Goal: Task Accomplishment & Management: Manage account settings

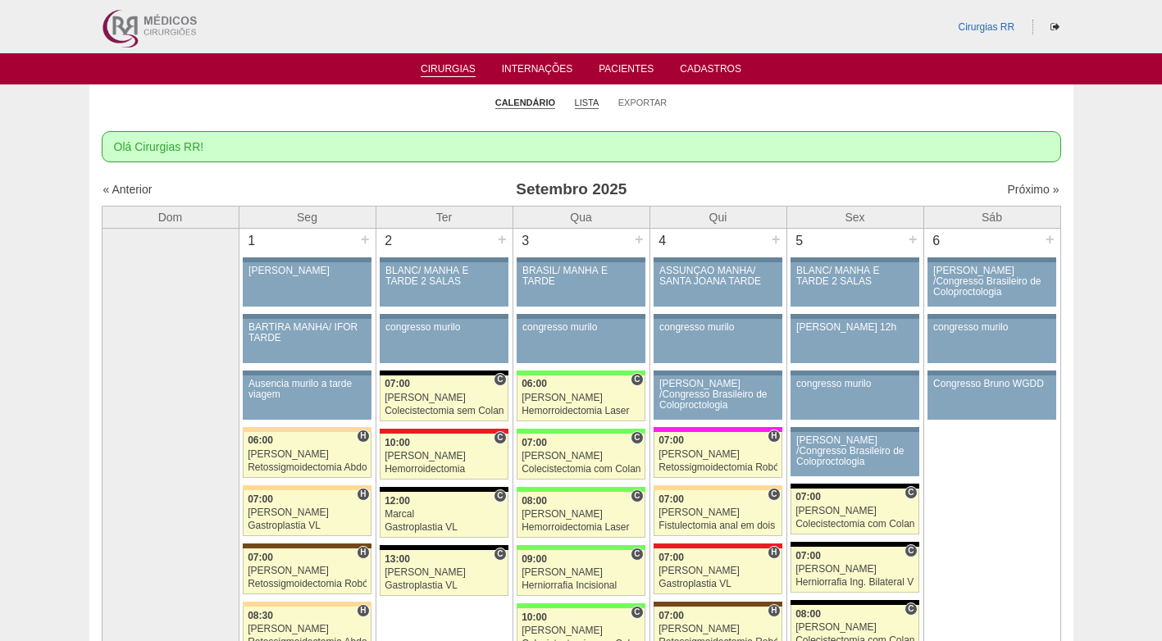
click at [582, 107] on link "Lista" at bounding box center [587, 103] width 25 height 12
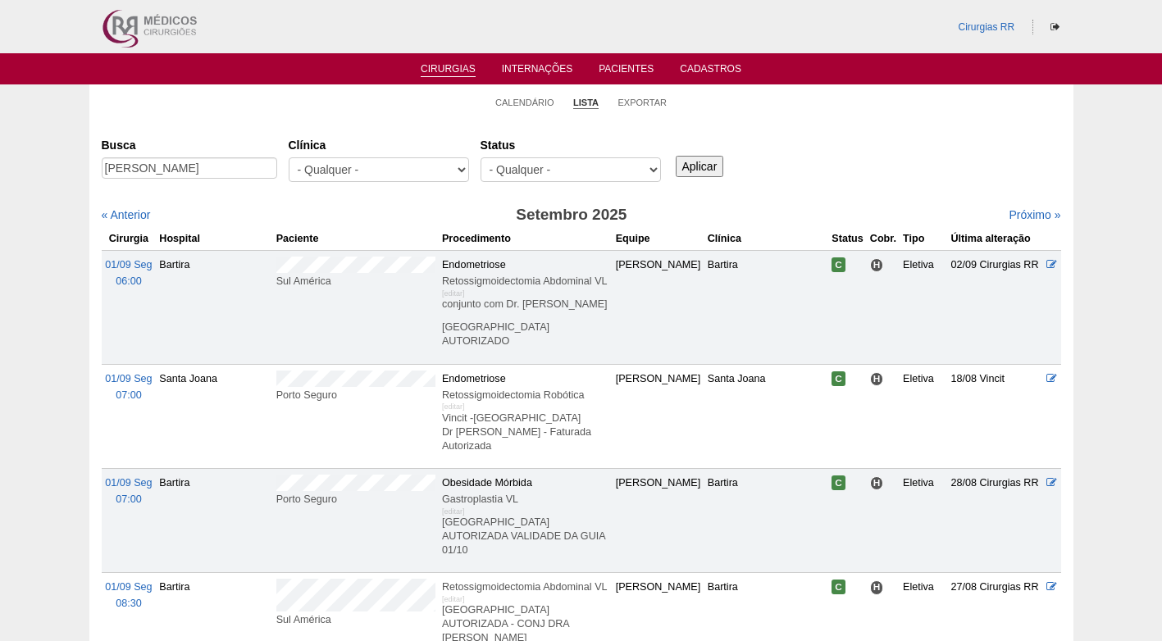
scroll to position [0, 39]
type input "Mayara do Nascimento Galhardo Bonfim"
click at [696, 160] on input "Aplicar" at bounding box center [700, 166] width 48 height 21
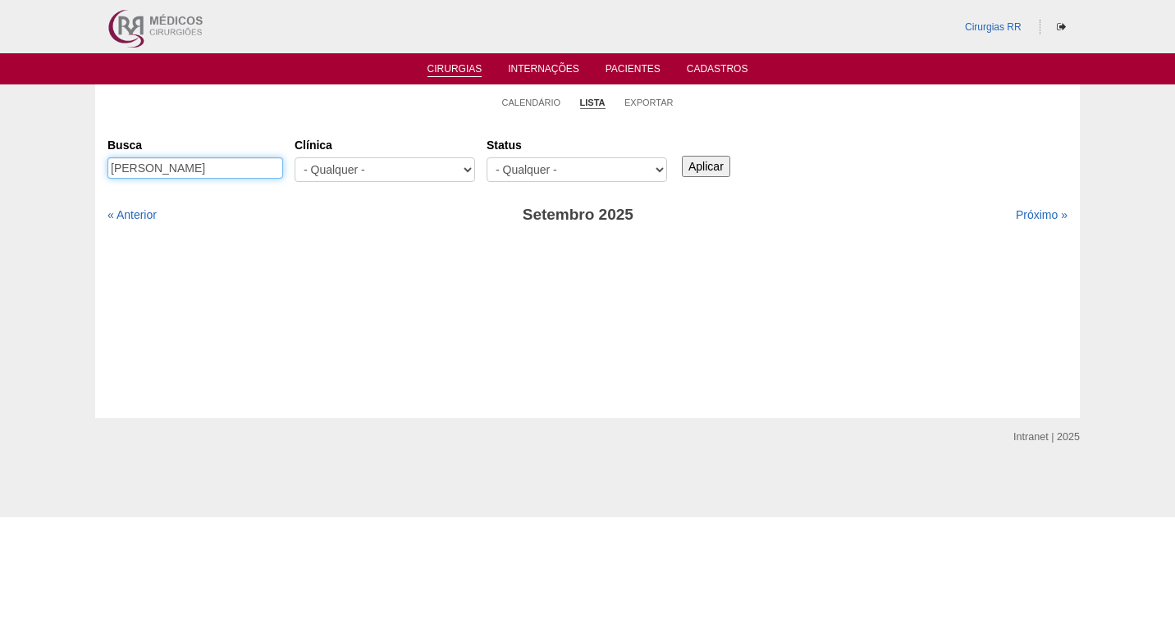
scroll to position [0, 39]
drag, startPoint x: 231, startPoint y: 164, endPoint x: 286, endPoint y: 170, distance: 55.3
click at [286, 170] on div "Busca Mayara do Nascimento Galhardo Bonfim" at bounding box center [200, 159] width 187 height 56
type input "Mayara do Nascimento"
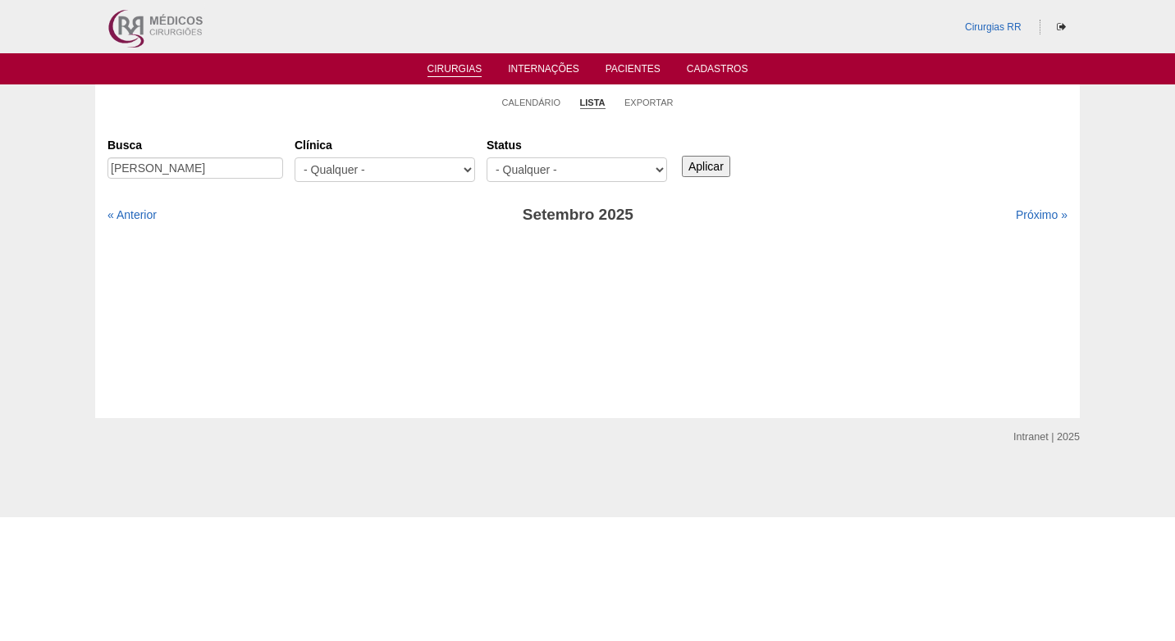
click at [720, 164] on input "Aplicar" at bounding box center [706, 166] width 48 height 21
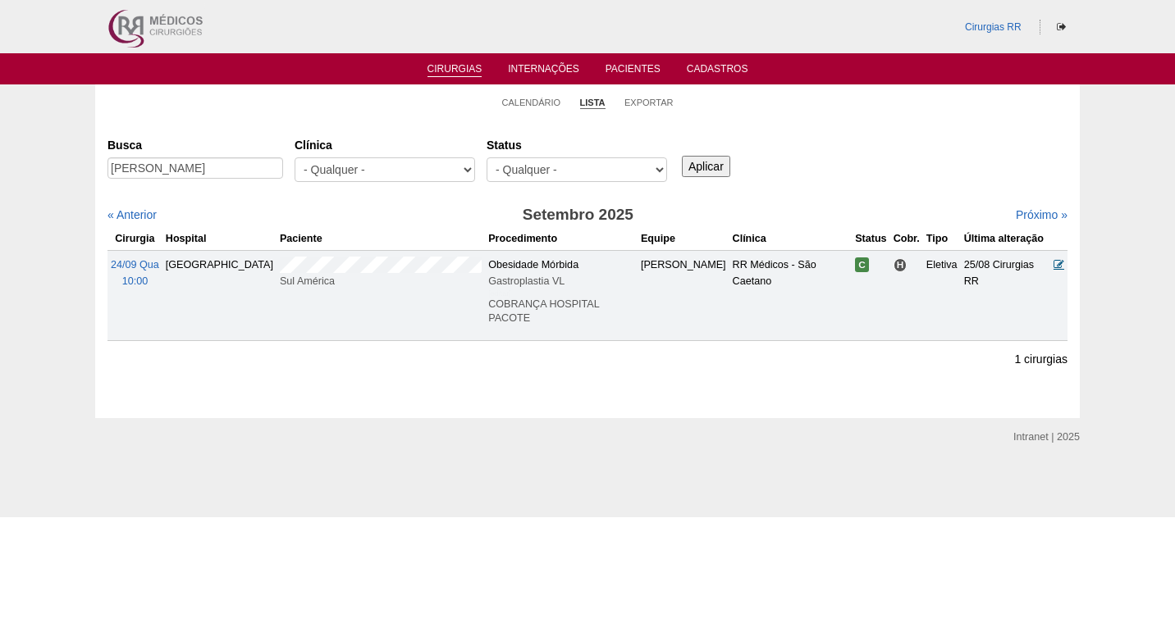
click at [1055, 266] on icon at bounding box center [1058, 264] width 11 height 11
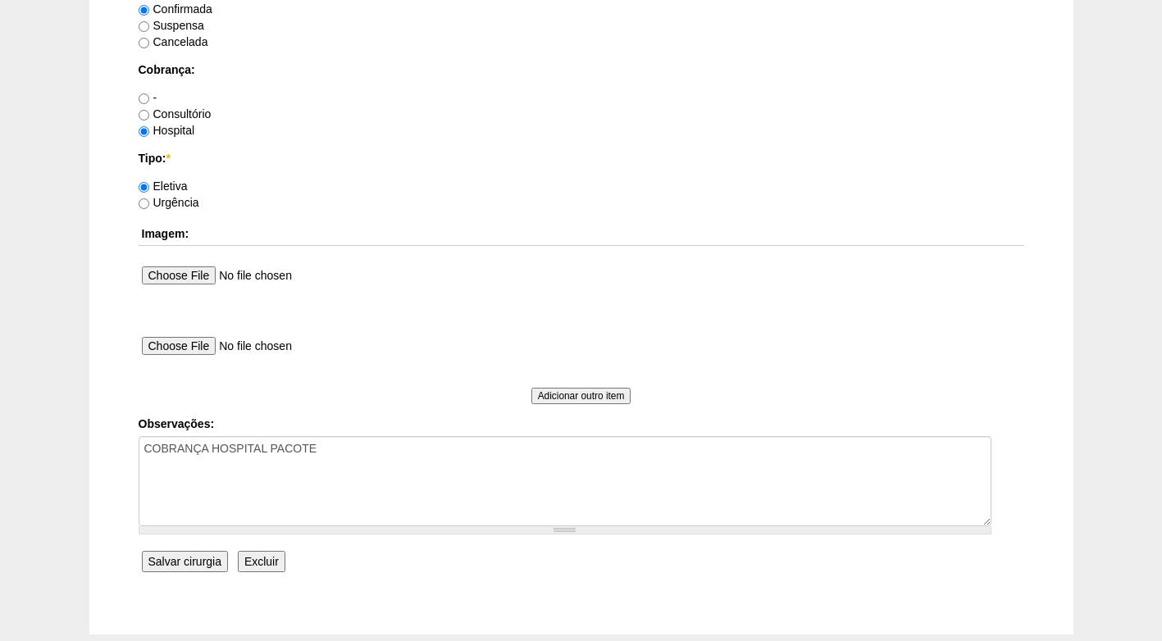
scroll to position [1390, 0]
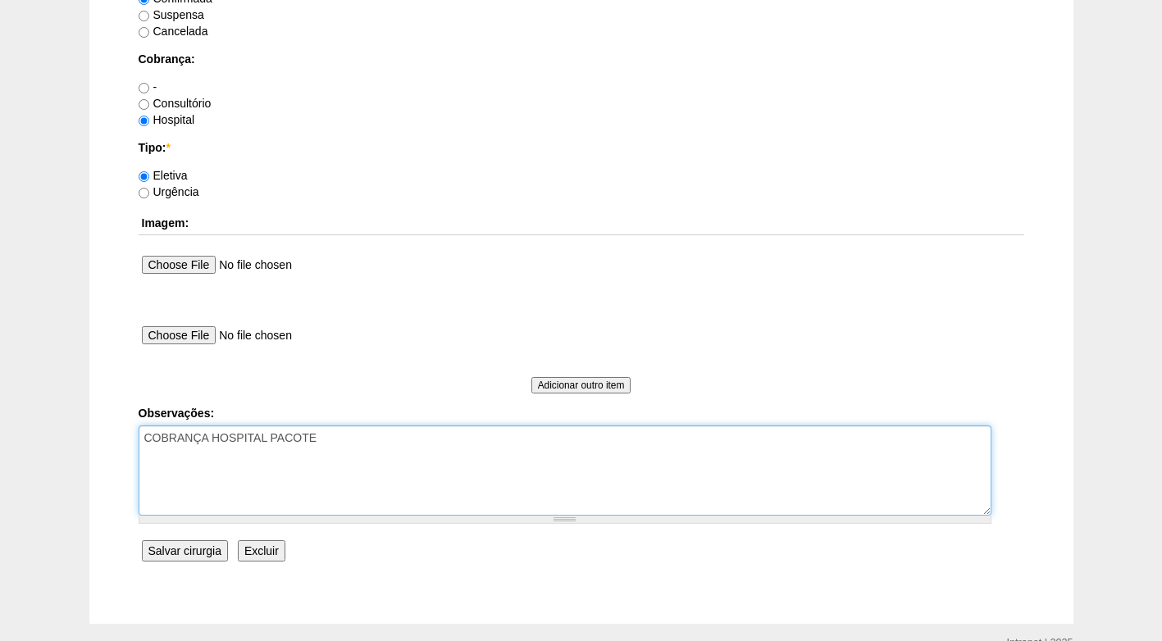
click at [400, 433] on textarea "COBRANÇA HOSPITAL PACOTE" at bounding box center [565, 471] width 853 height 90
type textarea "COBRANÇA HOSPITAL PACOTE AUTORIZADO"
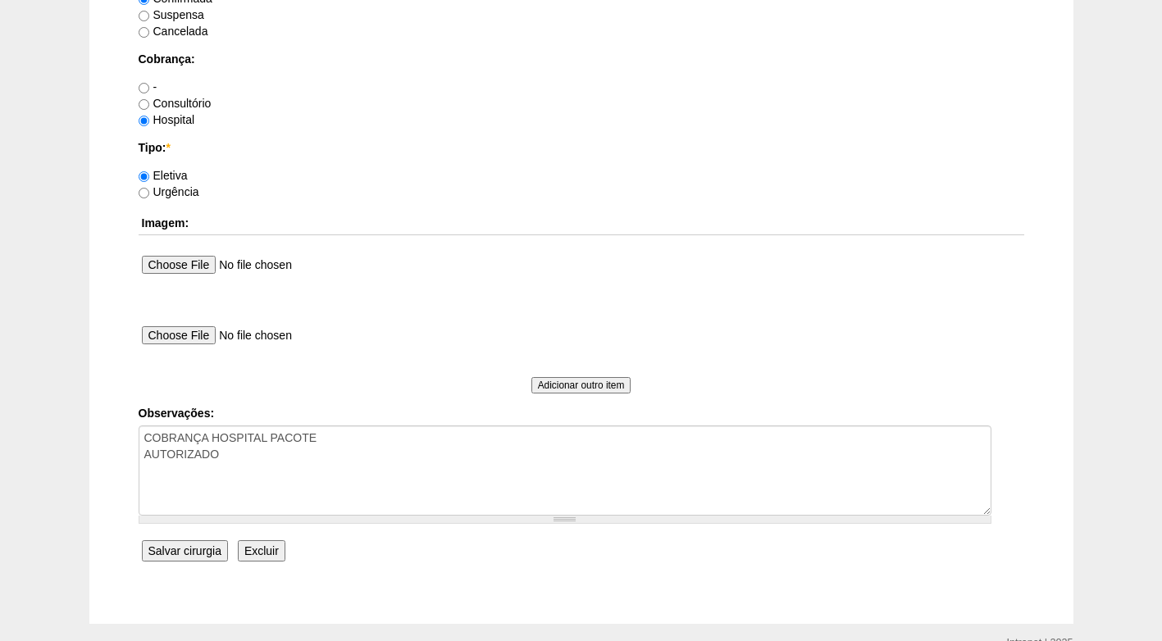
click at [177, 545] on input "Salvar cirurgia" at bounding box center [185, 551] width 86 height 21
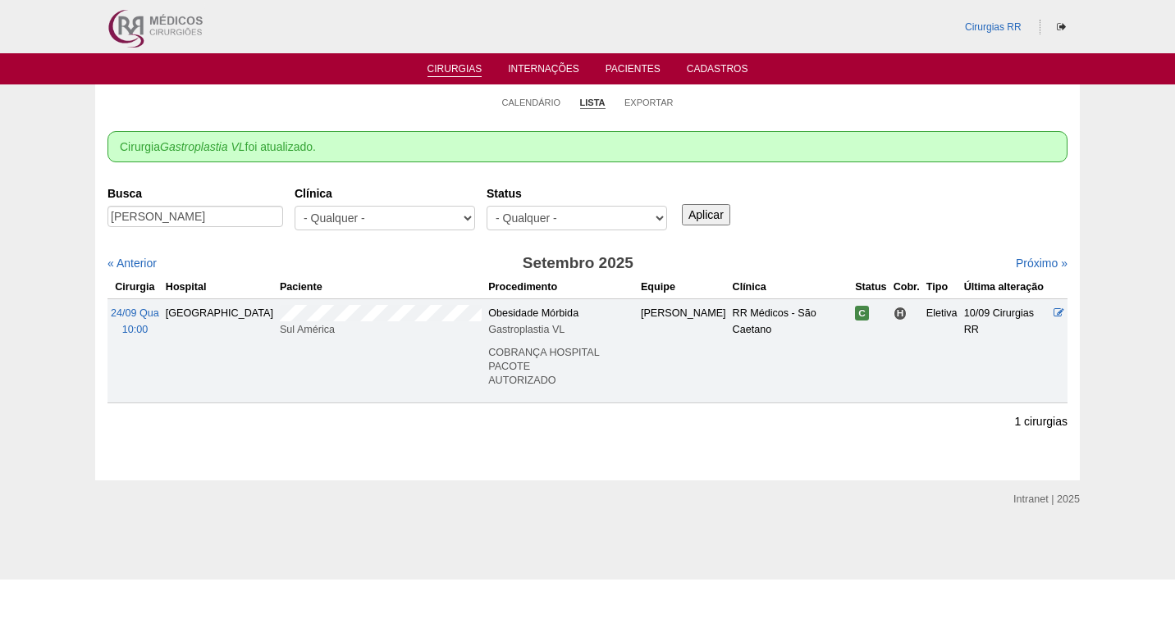
click at [563, 191] on label "Status" at bounding box center [576, 193] width 180 height 16
click at [563, 206] on select "- Qualquer - Reservada Confirmada Suspensa Cancelada" at bounding box center [576, 218] width 180 height 25
drag, startPoint x: 530, startPoint y: 106, endPoint x: 490, endPoint y: 134, distance: 48.2
click at [531, 106] on link "Calendário" at bounding box center [531, 102] width 59 height 11
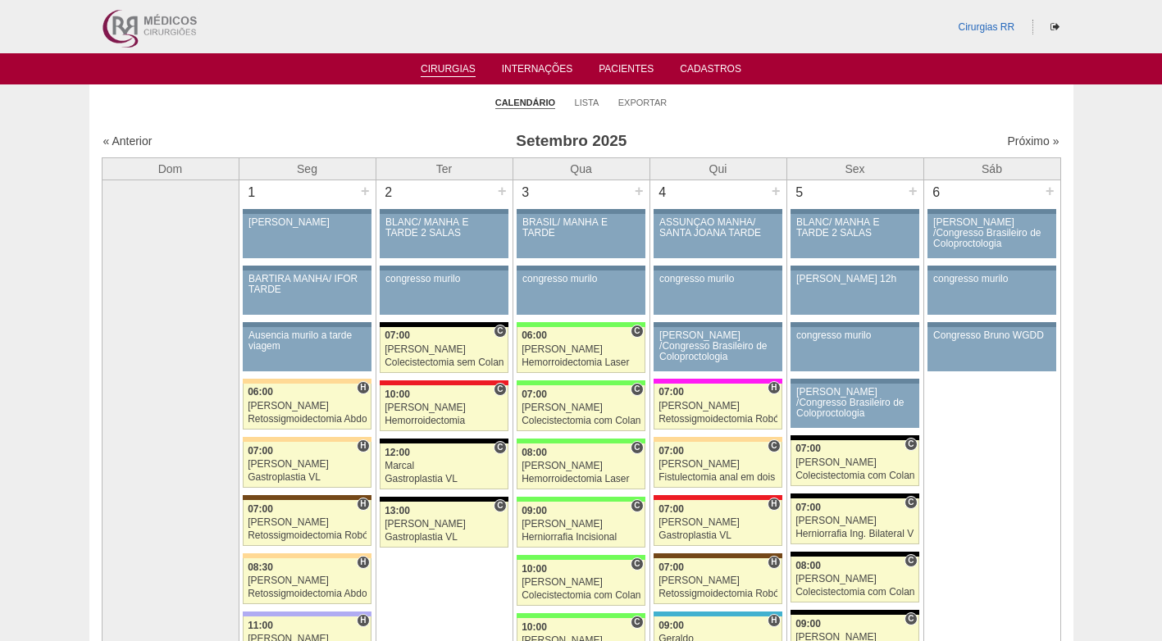
click at [590, 96] on li "Lista" at bounding box center [587, 101] width 25 height 23
click at [590, 98] on link "Lista" at bounding box center [587, 103] width 25 height 12
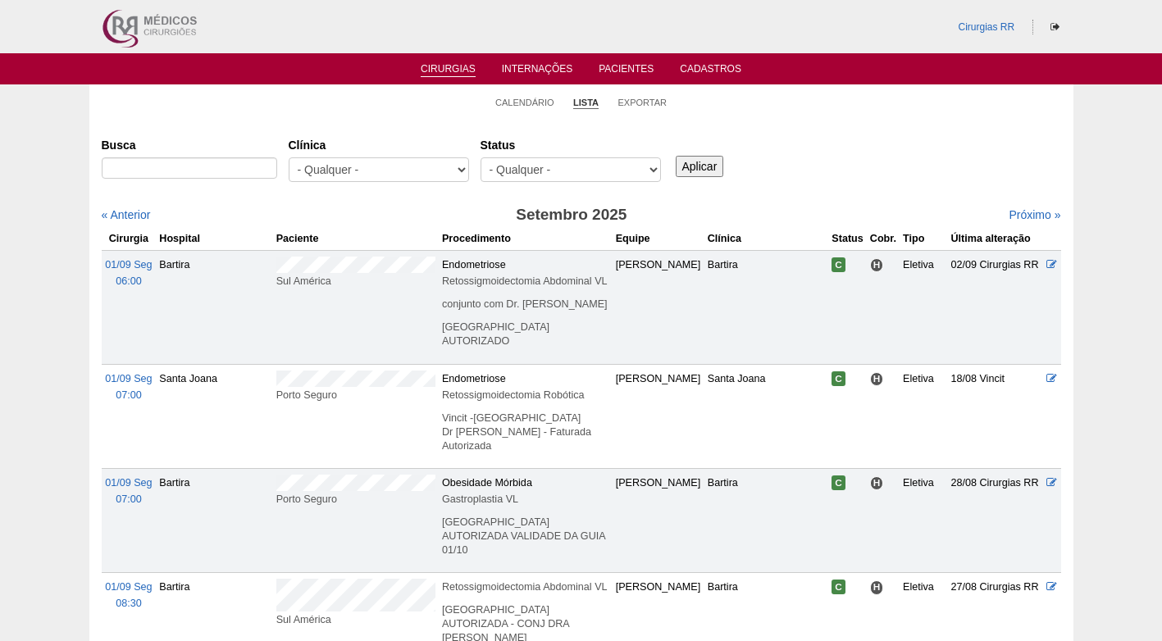
click at [824, 187] on div "Busca [GEOGRAPHIC_DATA] - Qualquer - 6R Alphaville Assunção Bartira Brasil Chri…" at bounding box center [582, 160] width 960 height 59
click at [526, 96] on li "Calendário" at bounding box center [524, 101] width 59 height 23
click at [526, 102] on link "Calendário" at bounding box center [524, 103] width 59 height 12
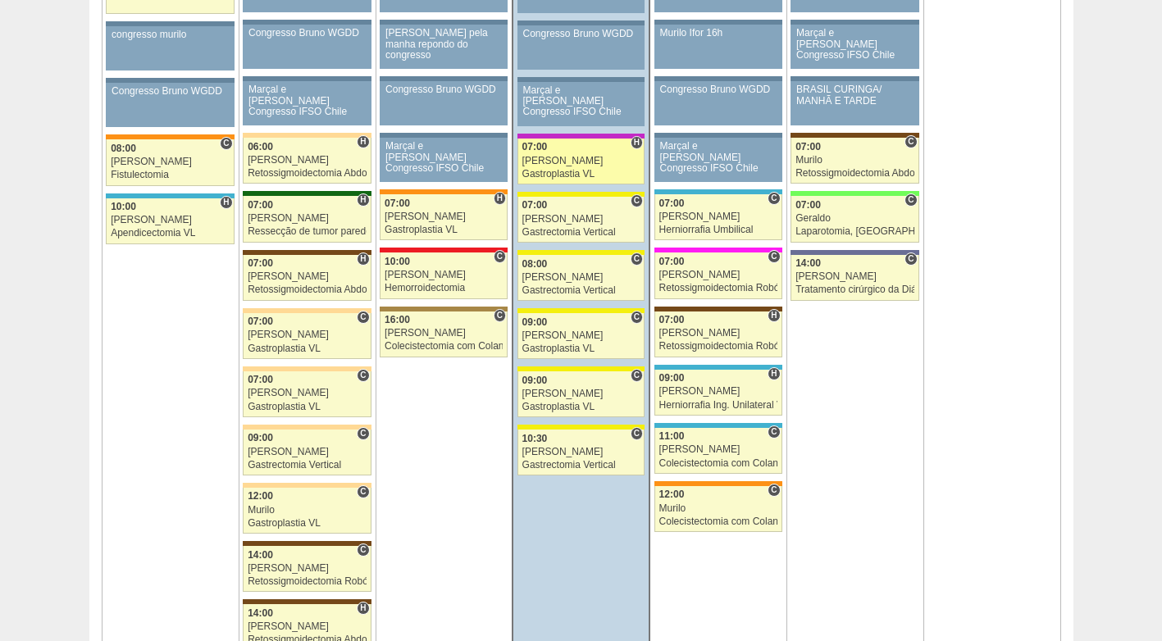
scroll to position [984, 0]
